Goal: Task Accomplishment & Management: Use online tool/utility

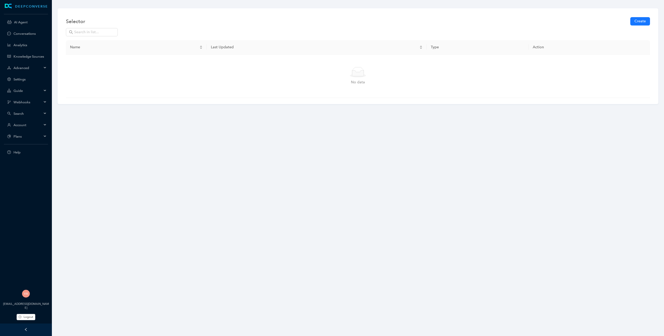
click at [42, 123] on span "Account" at bounding box center [27, 125] width 29 height 4
click at [38, 172] on link "Customer Switcher" at bounding box center [29, 172] width 33 height 4
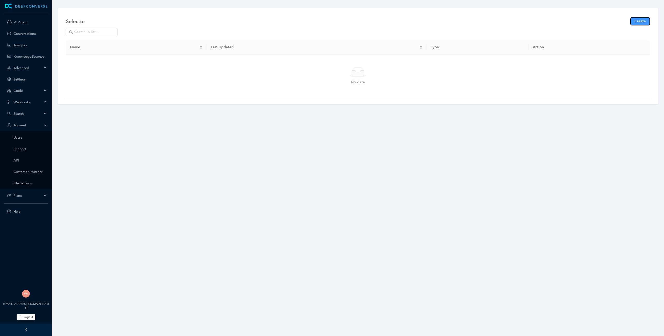
click at [637, 20] on span "Create" at bounding box center [640, 21] width 11 height 6
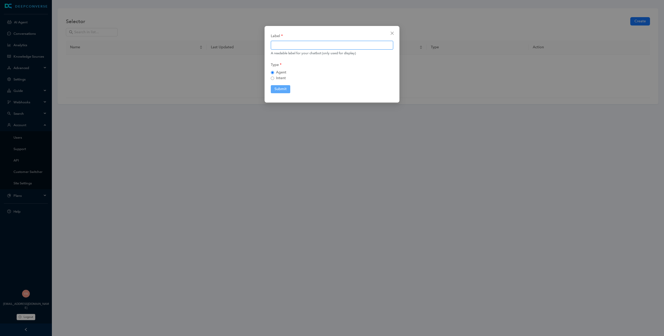
click at [306, 44] on input "text" at bounding box center [332, 45] width 122 height 9
type input "-"
click at [282, 87] on button "Submit" at bounding box center [280, 89] width 19 height 8
click at [34, 165] on div "Label - A readable label for your chatbot (only used for display) Type Agent In…" at bounding box center [332, 168] width 664 height 336
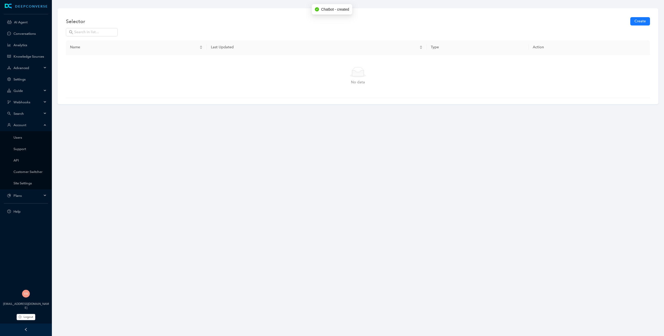
click at [39, 173] on div "DEEPCONVERSE AI Agent Conversations Analytics Knowledge Sources Advanced Settin…" at bounding box center [26, 155] width 52 height 311
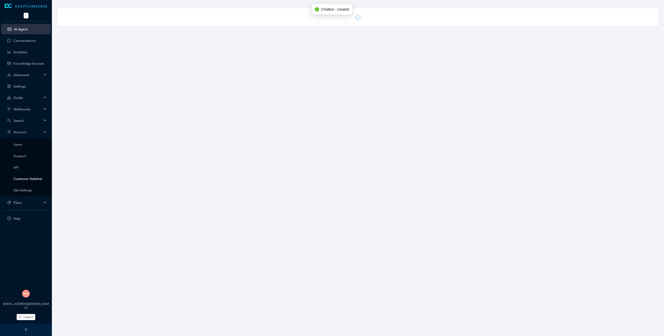
click at [33, 178] on link "Customer Switcher" at bounding box center [29, 179] width 33 height 4
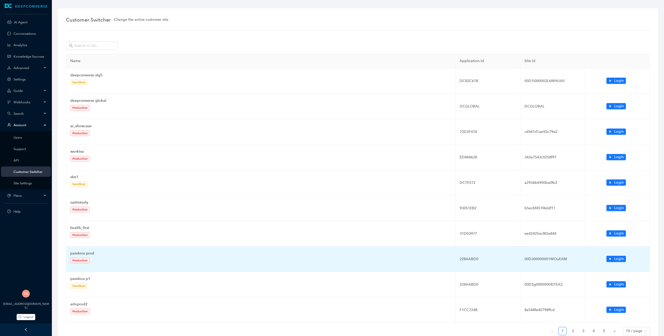
scroll to position [27, 0]
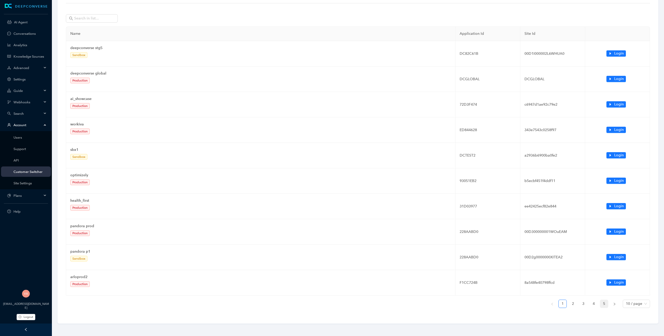
click at [605, 306] on link "5" at bounding box center [604, 304] width 8 height 8
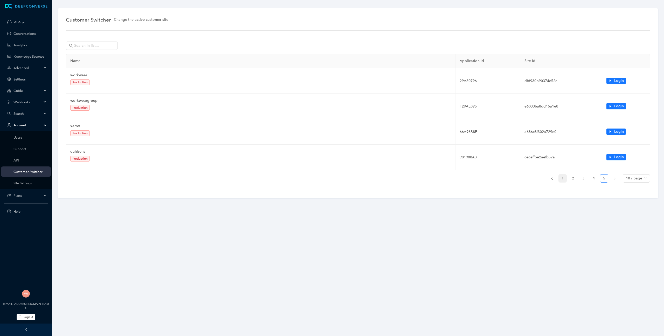
click at [563, 179] on link "1" at bounding box center [563, 178] width 8 height 8
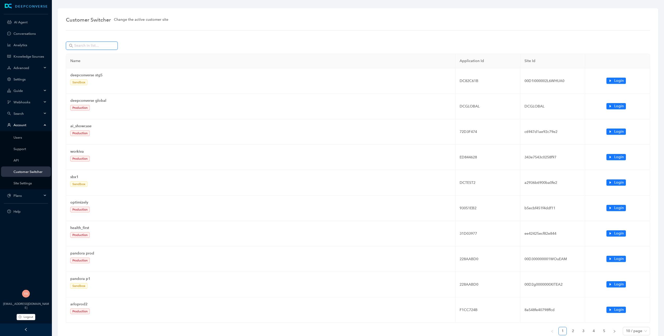
click at [103, 47] on input "text" at bounding box center [92, 46] width 36 height 6
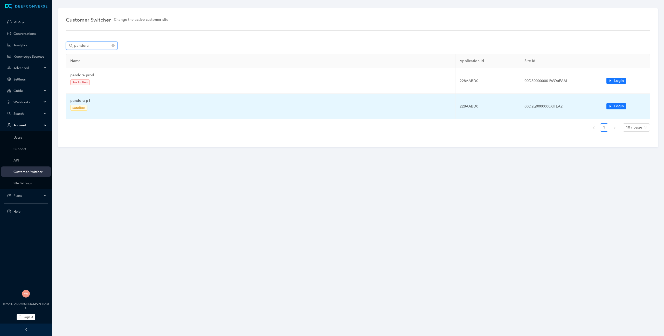
type input "pandora"
click at [606, 106] on td "Login" at bounding box center [617, 106] width 65 height 25
click at [615, 107] on span "Login" at bounding box center [619, 106] width 10 height 6
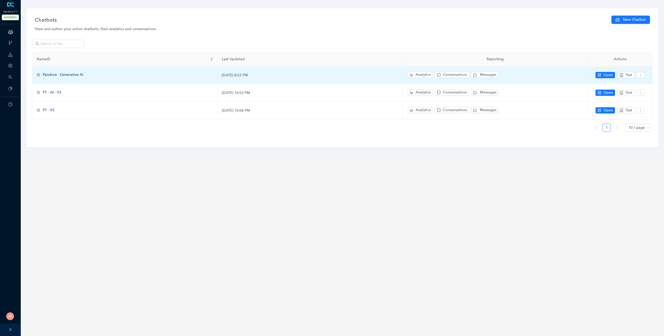
click at [80, 73] on span "Pandora - Generative AI" at bounding box center [63, 74] width 40 height 4
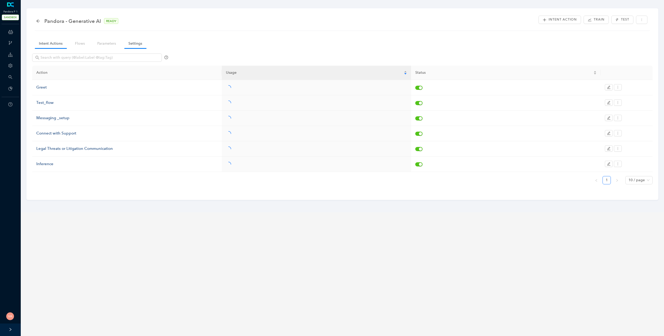
click at [135, 43] on link "Settings" at bounding box center [135, 44] width 22 height 10
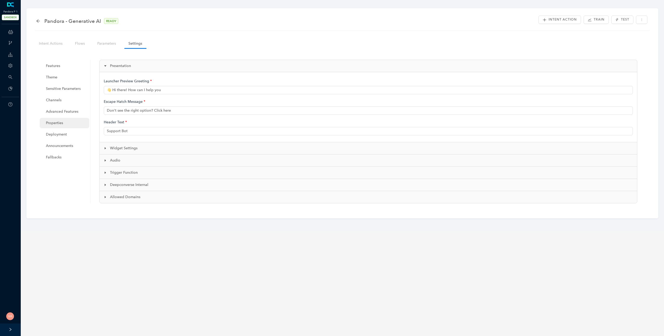
type input "👋 Hi there! How can I help you?"
type input "Pandora Support"
click at [64, 123] on span "Properties" at bounding box center [65, 123] width 39 height 10
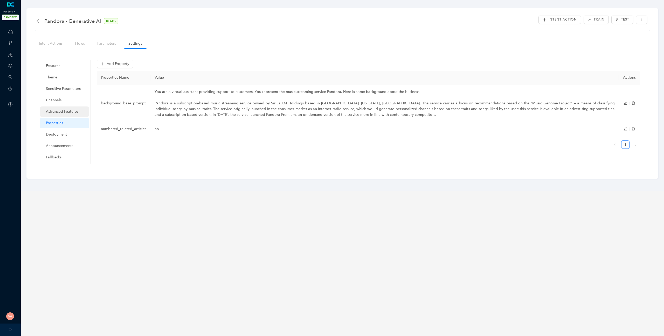
click at [67, 113] on span "Advanced Features" at bounding box center [65, 111] width 39 height 10
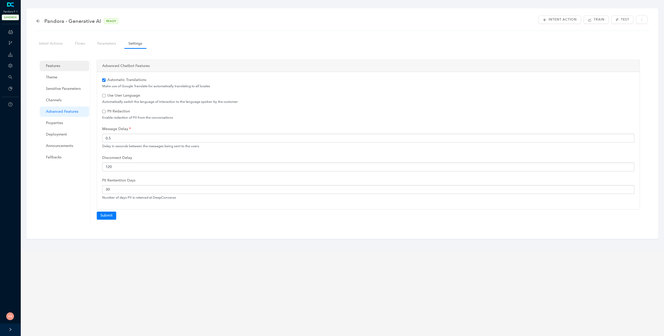
click at [63, 65] on span "Features" at bounding box center [65, 66] width 39 height 10
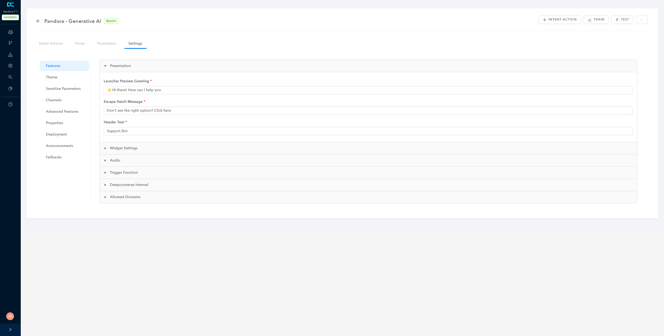
type input "👋 Hi there! How can I help you?"
type input "Pandora Support"
click at [139, 181] on div "Deepconverse Internal" at bounding box center [369, 185] width 538 height 12
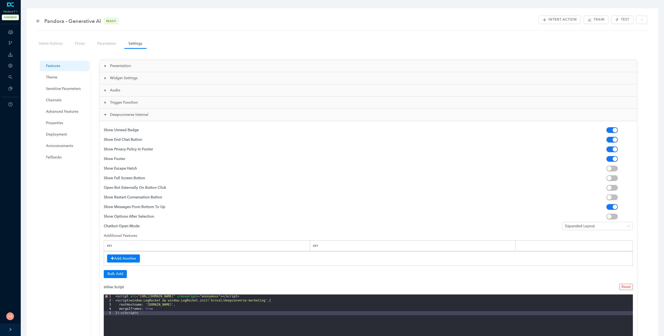
scroll to position [59, 0]
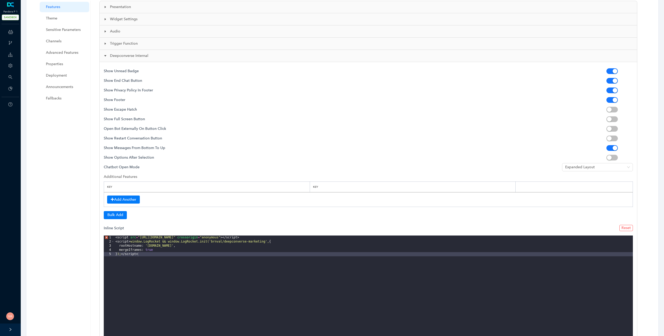
click at [153, 252] on div "< script src = "[URL][DOMAIN_NAME]" crossorigin = "anonymous" > </ script > < s…" at bounding box center [373, 291] width 519 height 112
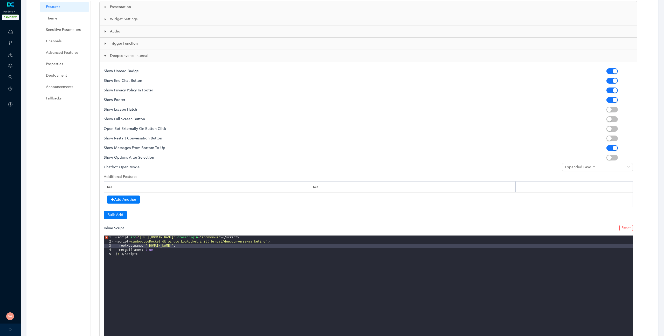
click at [166, 245] on div "< script src = "[URL][DOMAIN_NAME]" crossorigin = "anonymous" > </ script > < s…" at bounding box center [373, 291] width 519 height 112
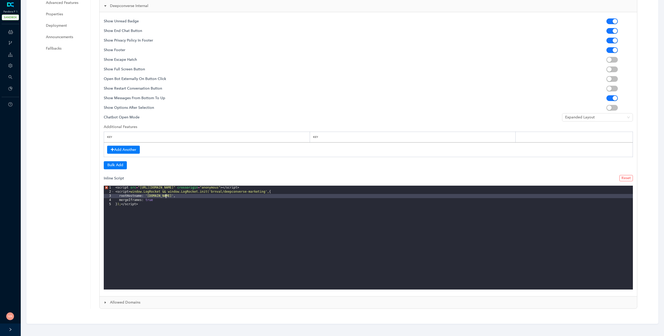
scroll to position [45, 0]
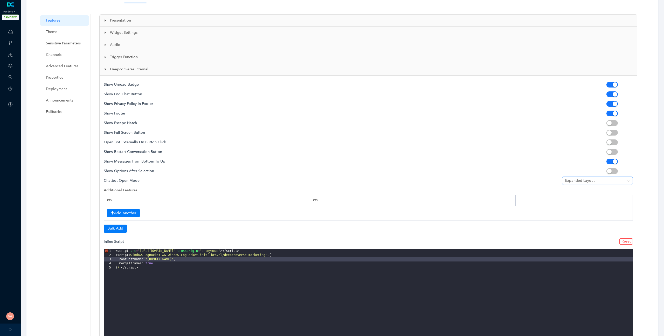
click at [605, 179] on span "Expanded Layout" at bounding box center [597, 181] width 65 height 8
click at [593, 192] on div "Default Layout" at bounding box center [597, 191] width 63 height 6
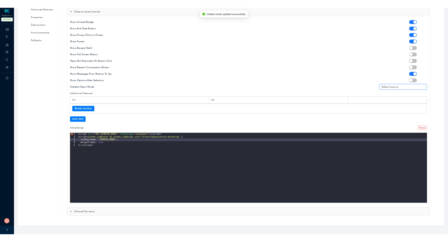
scroll to position [0, 0]
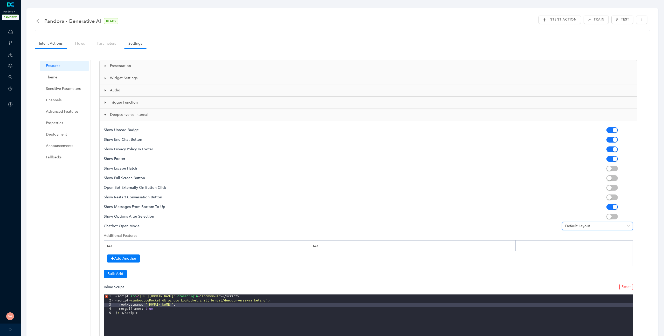
click at [54, 41] on link "Intent Actions" at bounding box center [51, 44] width 32 height 10
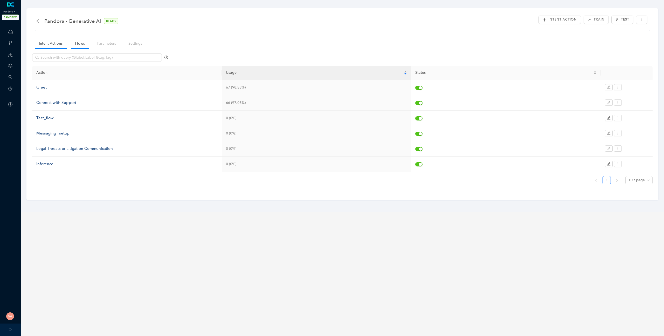
click at [78, 47] on link "Flows" at bounding box center [80, 44] width 18 height 10
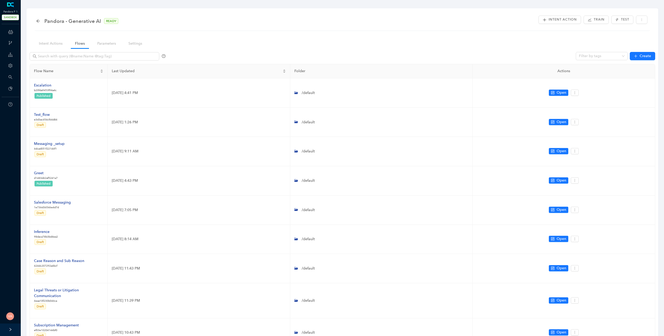
click at [51, 49] on nav "Intent Actions Flows Parameters Settings" at bounding box center [92, 43] width 121 height 15
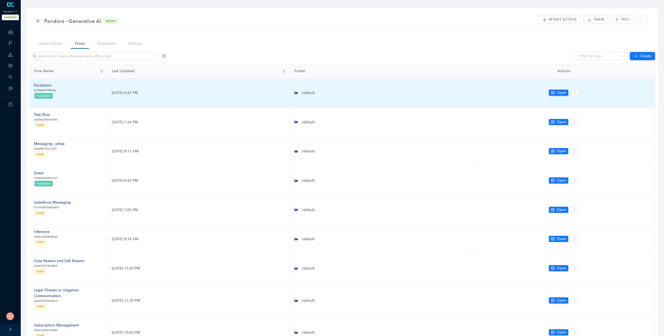
click at [48, 82] on td "Escalation b20fda9453f94a4c Published" at bounding box center [69, 92] width 78 height 29
click at [47, 84] on div "Escalation" at bounding box center [45, 85] width 23 height 6
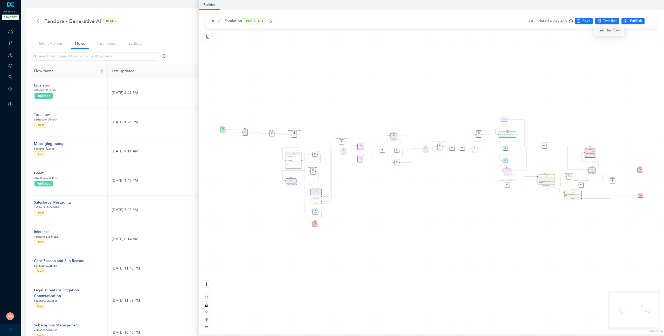
click at [608, 31] on span "Test this flow" at bounding box center [609, 30] width 22 height 6
click at [603, 21] on span "Test Bot" at bounding box center [610, 21] width 14 height 6
